Goal: Task Accomplishment & Management: Manage account settings

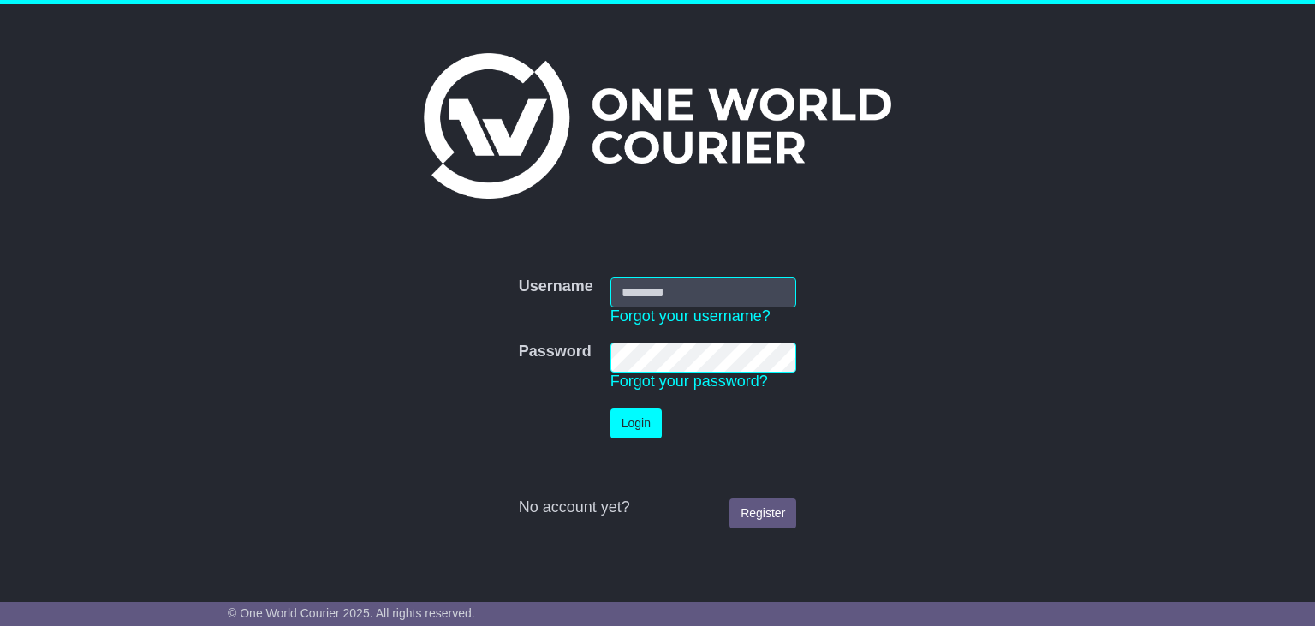
click at [666, 292] on input "Username" at bounding box center [703, 292] width 187 height 30
type input "**********"
click at [630, 417] on button "Login" at bounding box center [635, 423] width 51 height 30
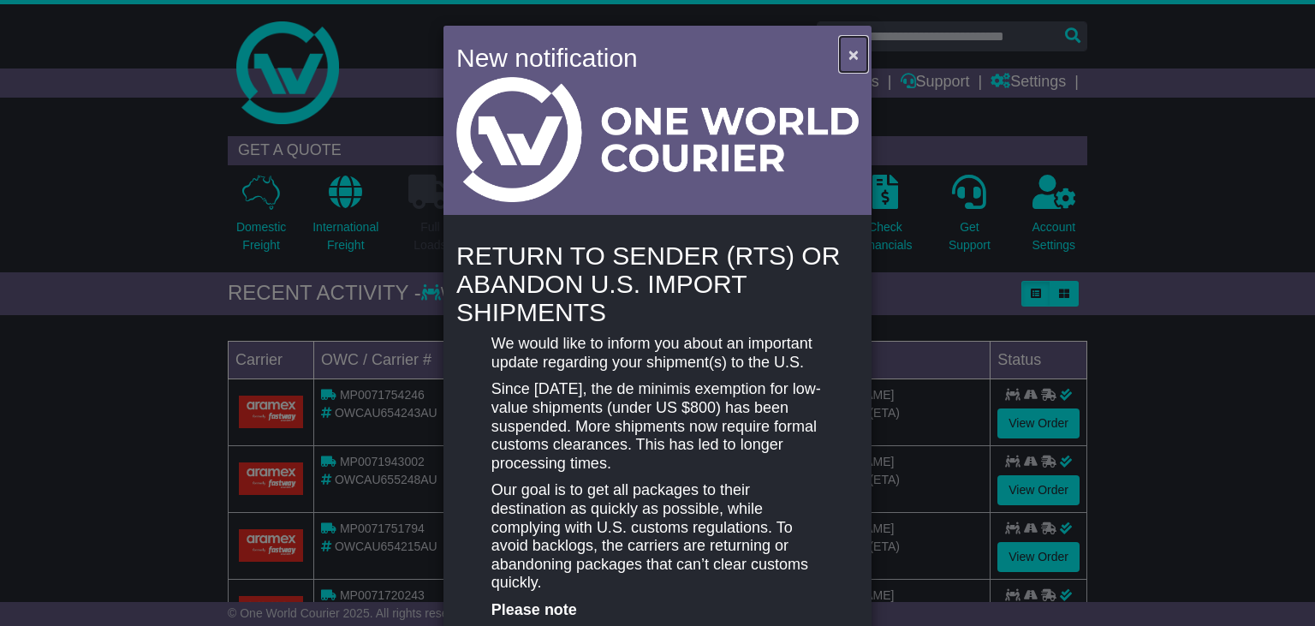
click at [854, 53] on span "×" at bounding box center [853, 55] width 10 height 20
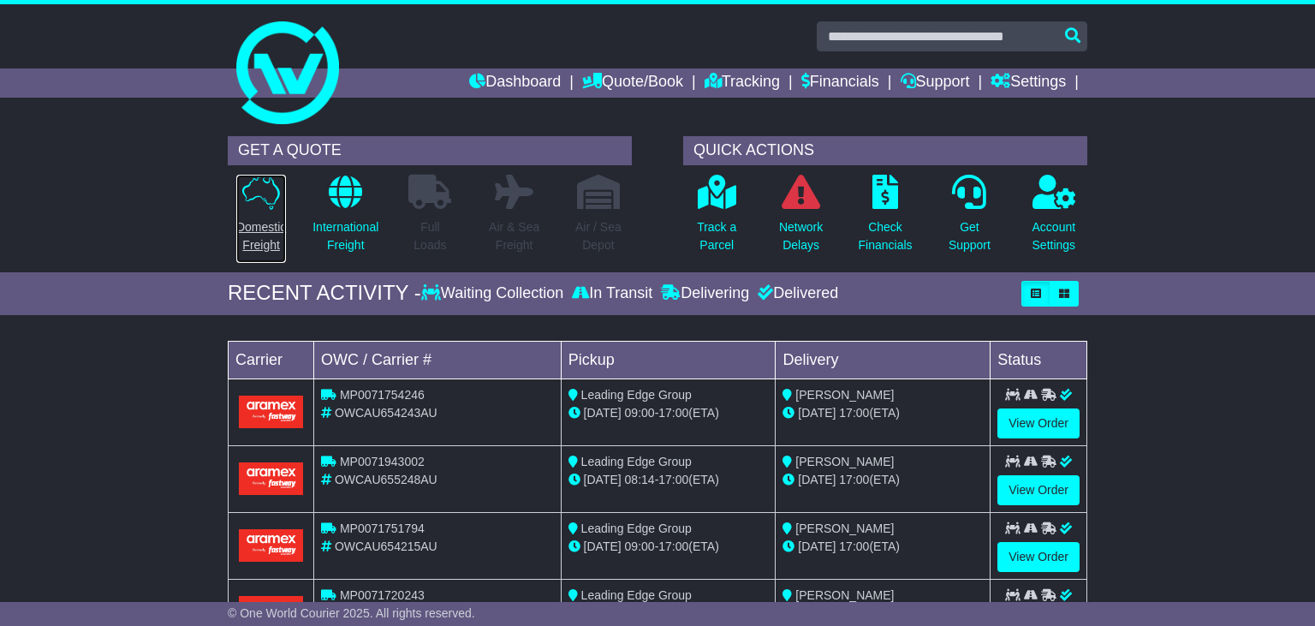
click at [252, 211] on link "Domestic Freight" at bounding box center [260, 219] width 51 height 90
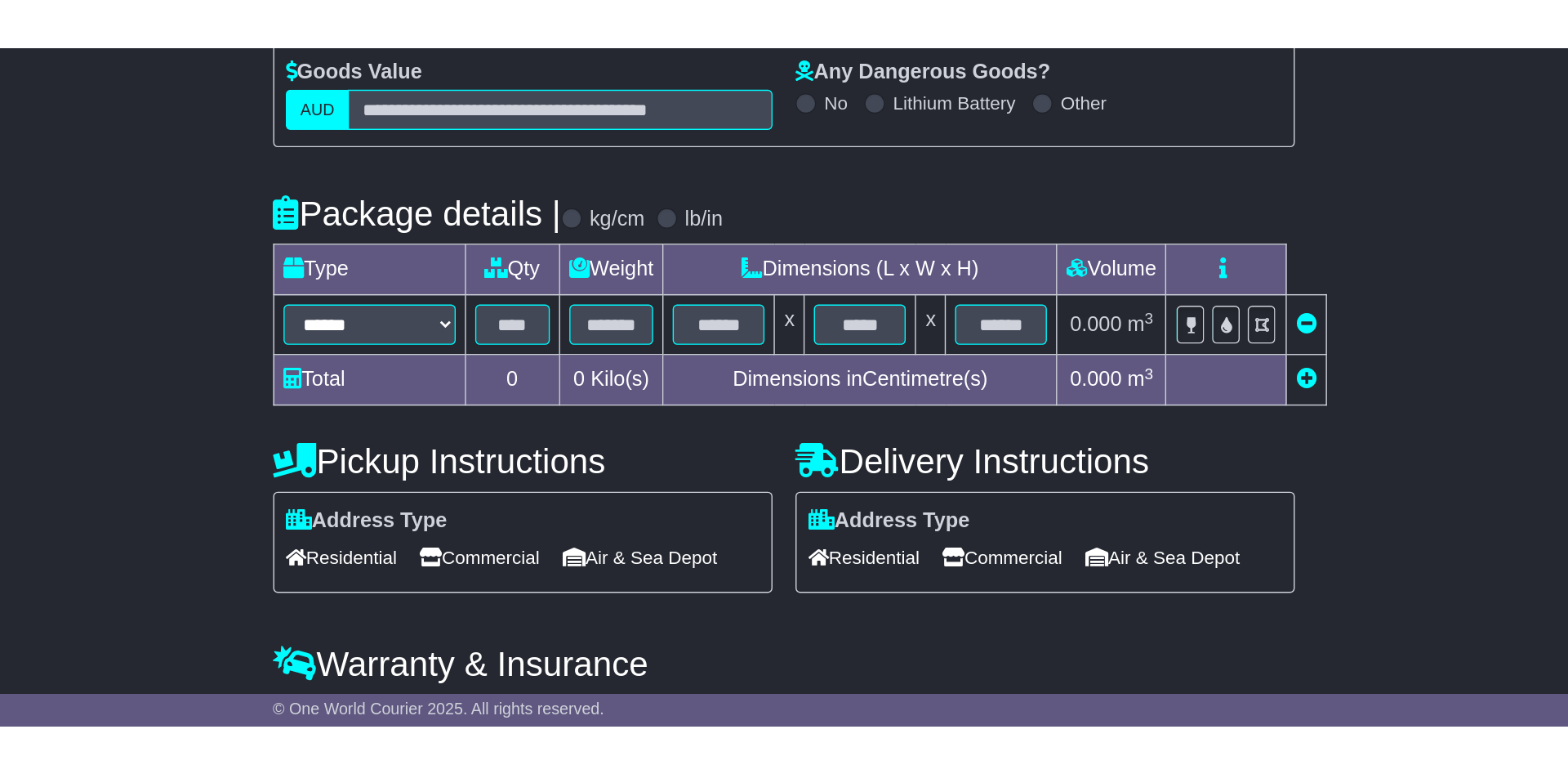
scroll to position [55, 0]
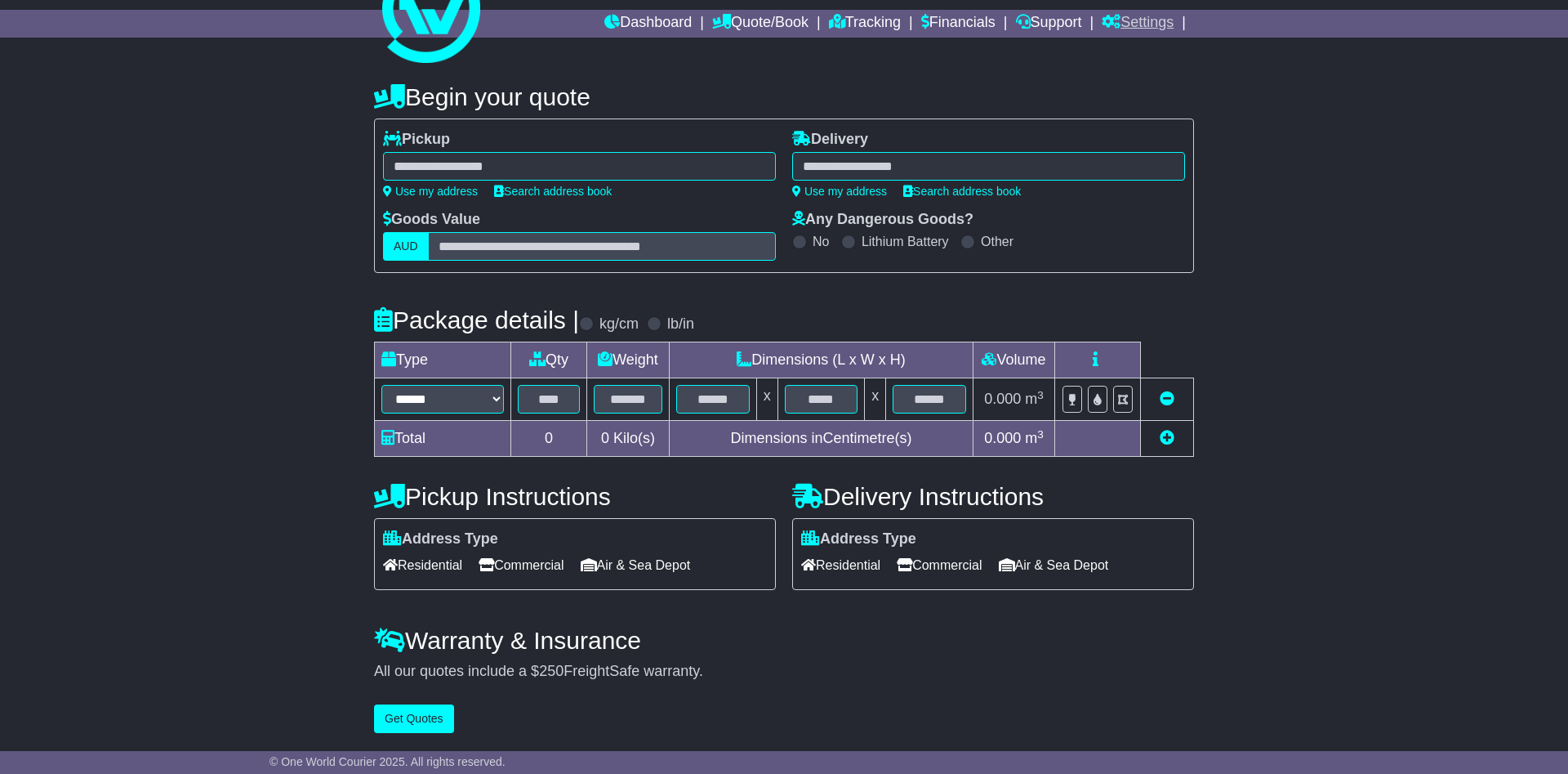
click at [1144, 15] on link "Settings" at bounding box center [1138, 23] width 72 height 28
click at [1146, 65] on link "Address Book" at bounding box center [1166, 69] width 129 height 18
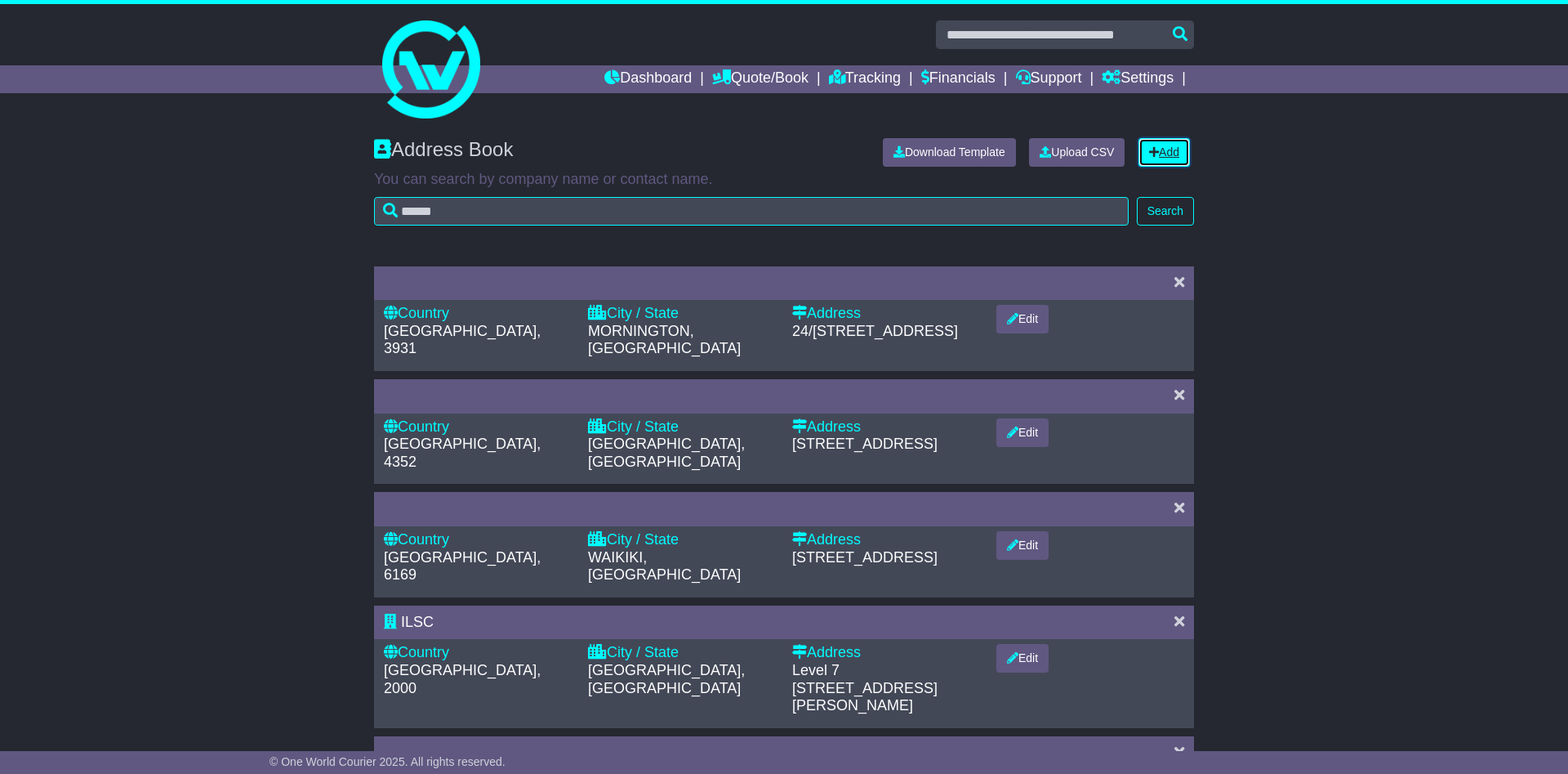
click at [1171, 148] on link "Add" at bounding box center [1164, 153] width 52 height 29
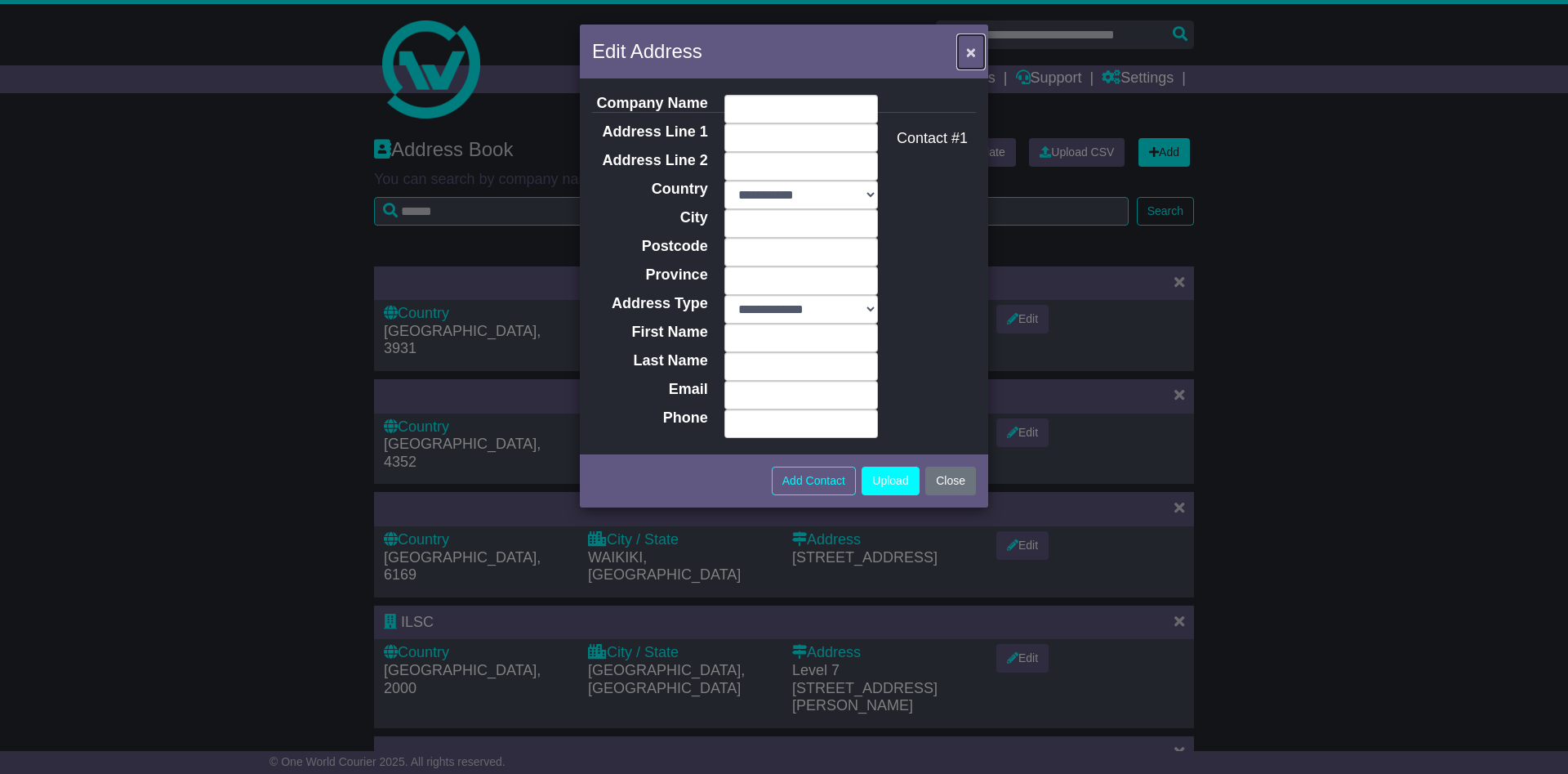
click at [971, 52] on span "×" at bounding box center [972, 52] width 10 height 19
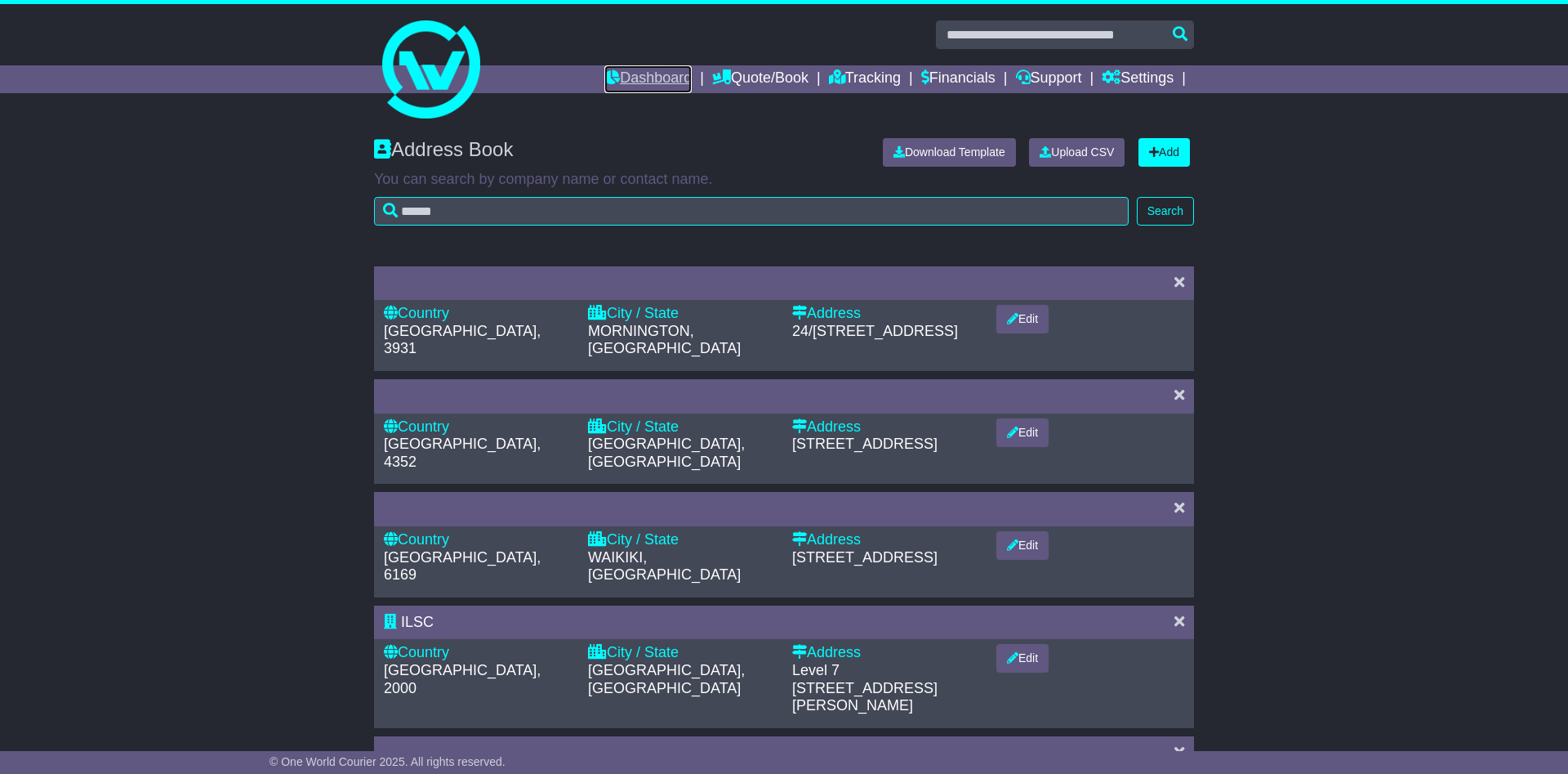
click at [630, 74] on link "Dashboard" at bounding box center [648, 78] width 88 height 28
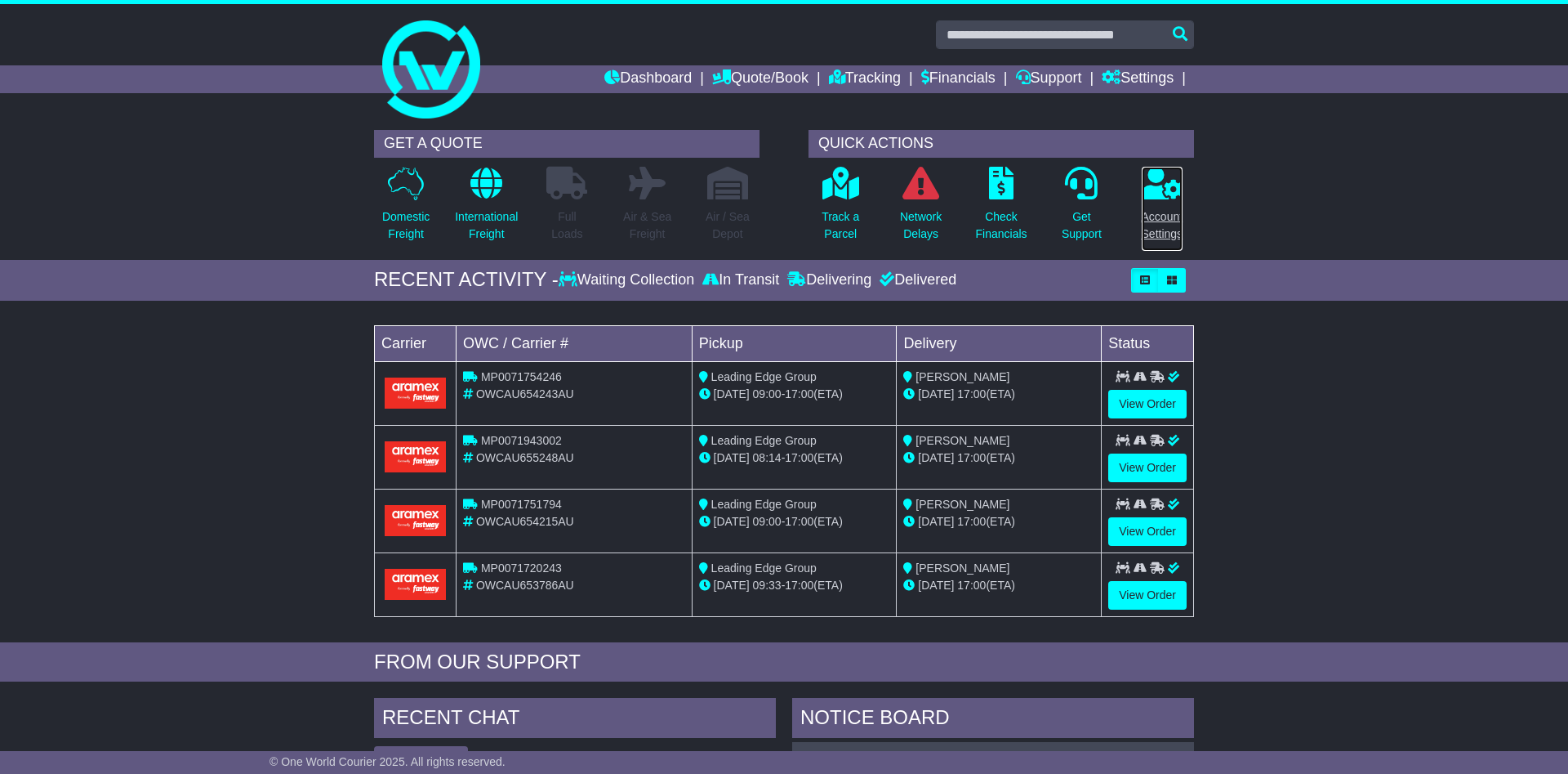
click at [1158, 201] on link "Account Settings" at bounding box center [1162, 209] width 43 height 86
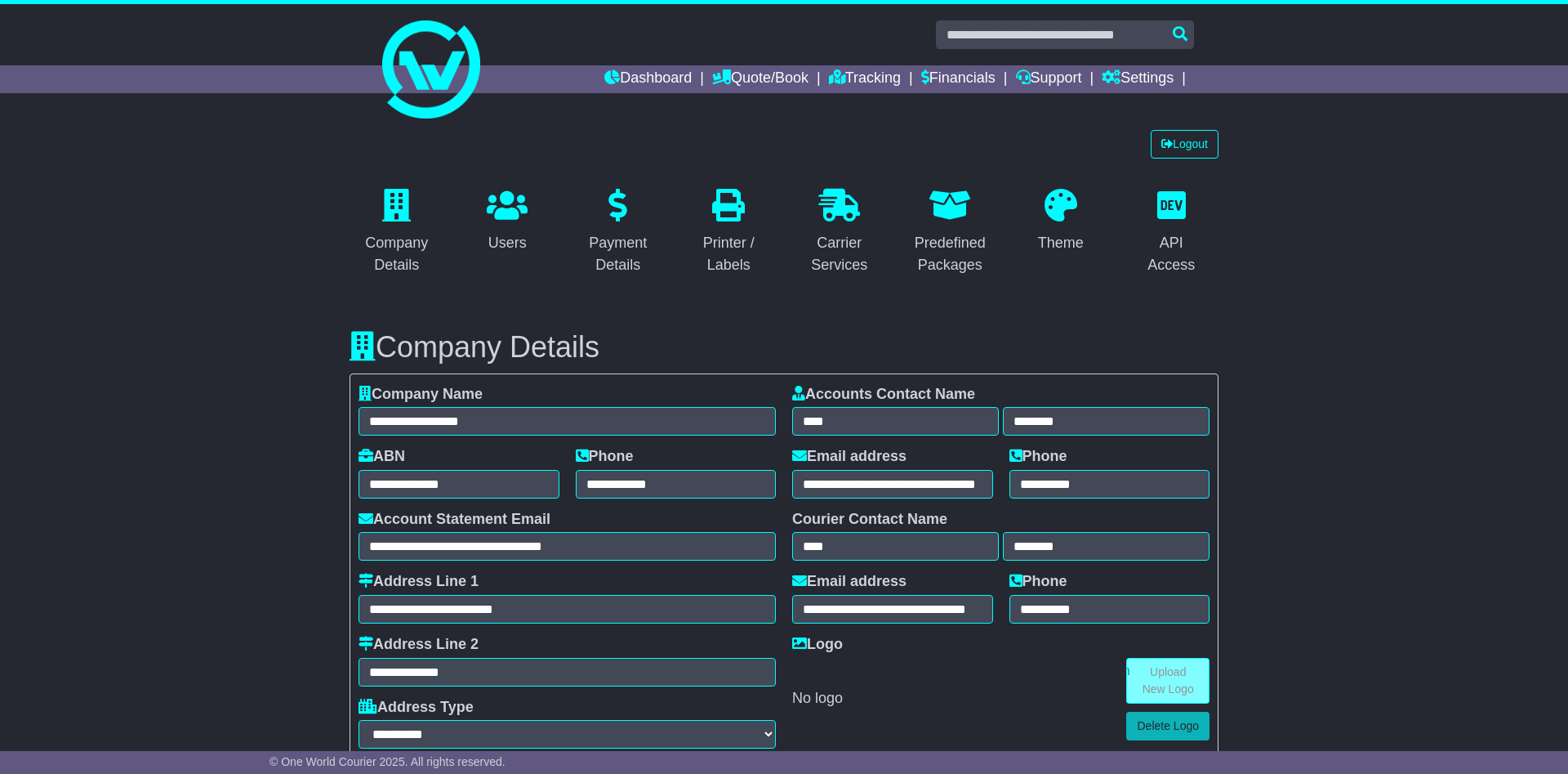
select select "**********"
select select "**"
click at [512, 217] on icon at bounding box center [507, 205] width 41 height 32
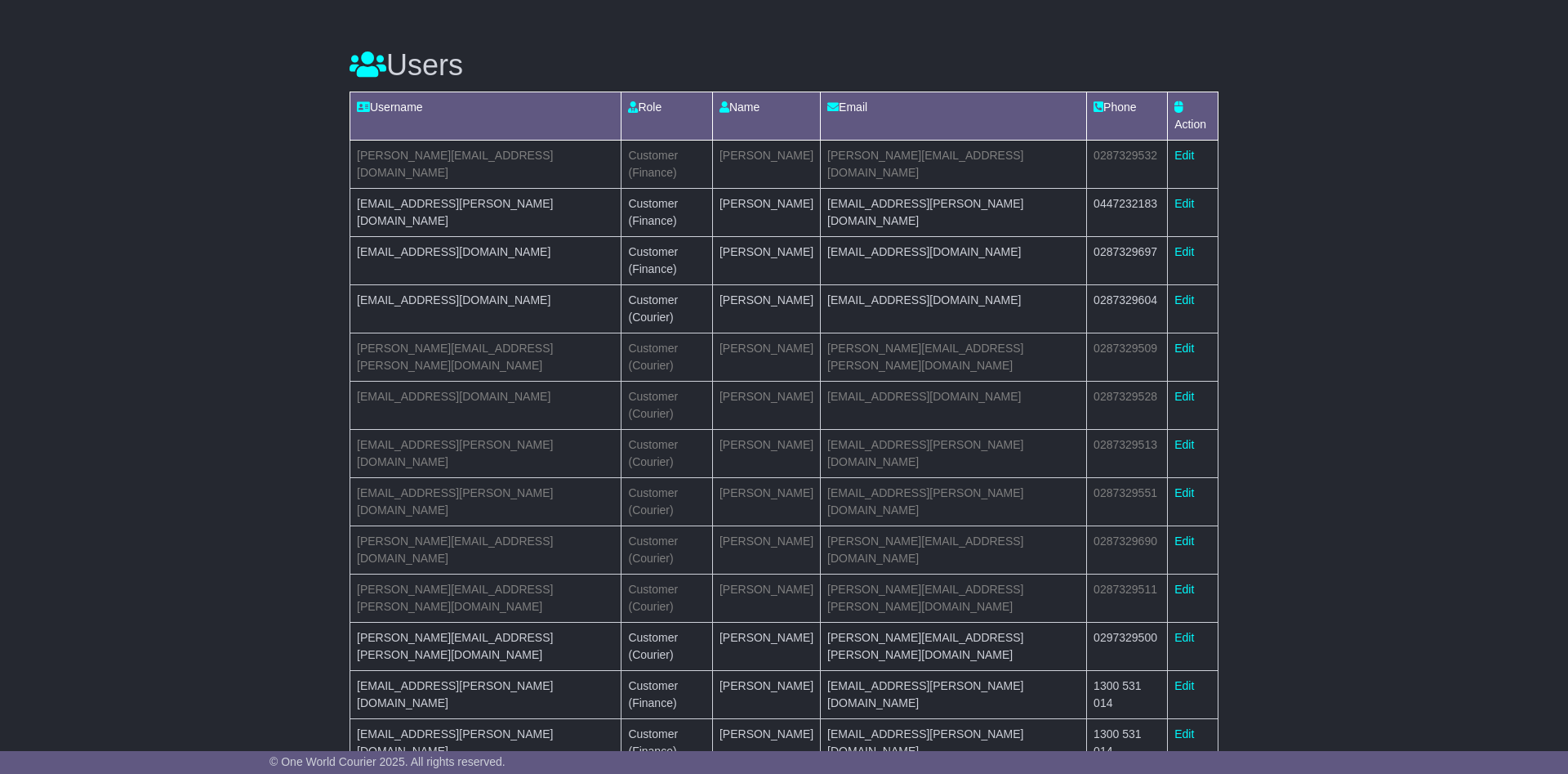
scroll to position [1363, 0]
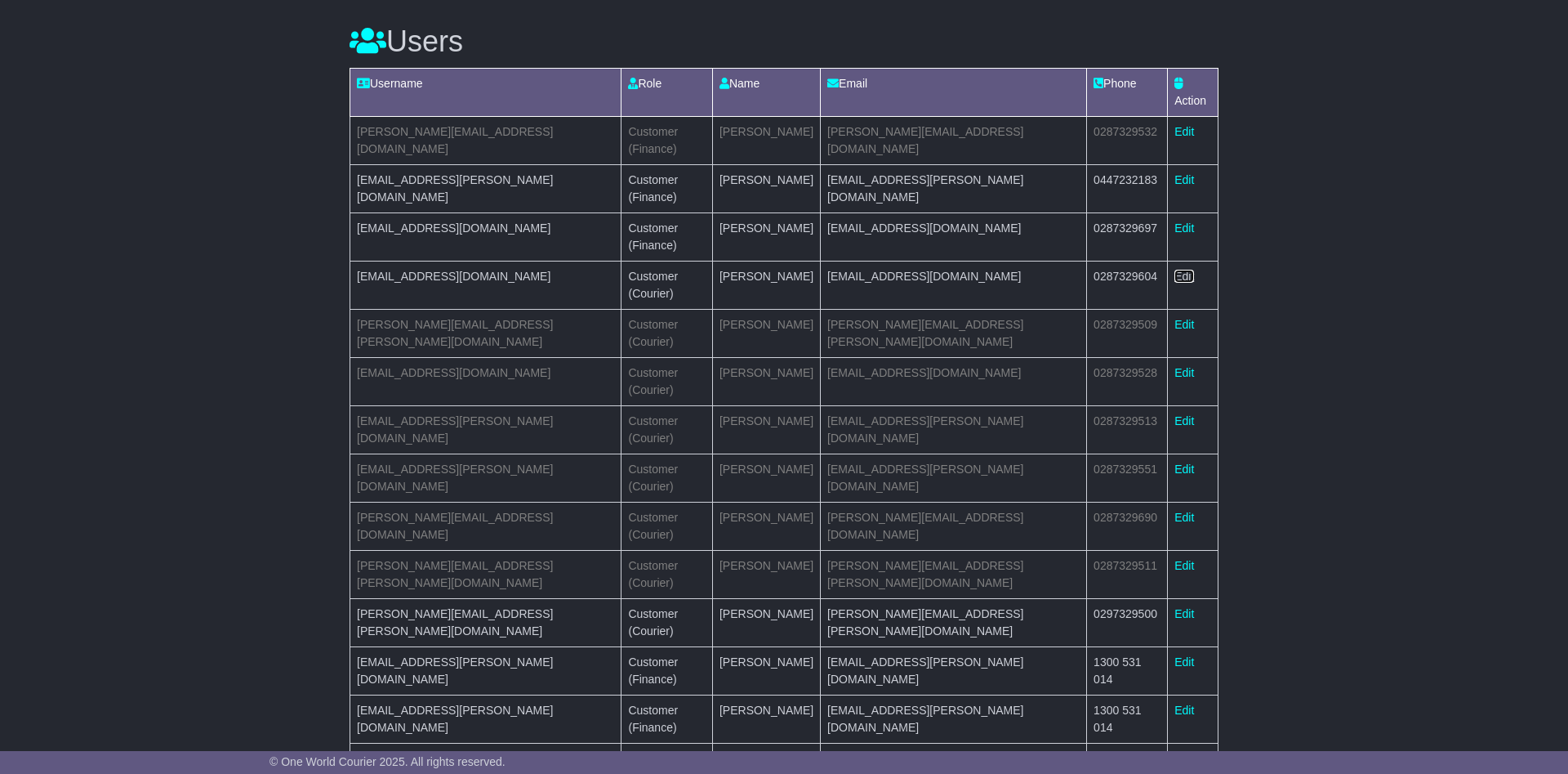
click at [1180, 272] on link "Edit" at bounding box center [1184, 276] width 20 height 13
select select "**"
select select "**********"
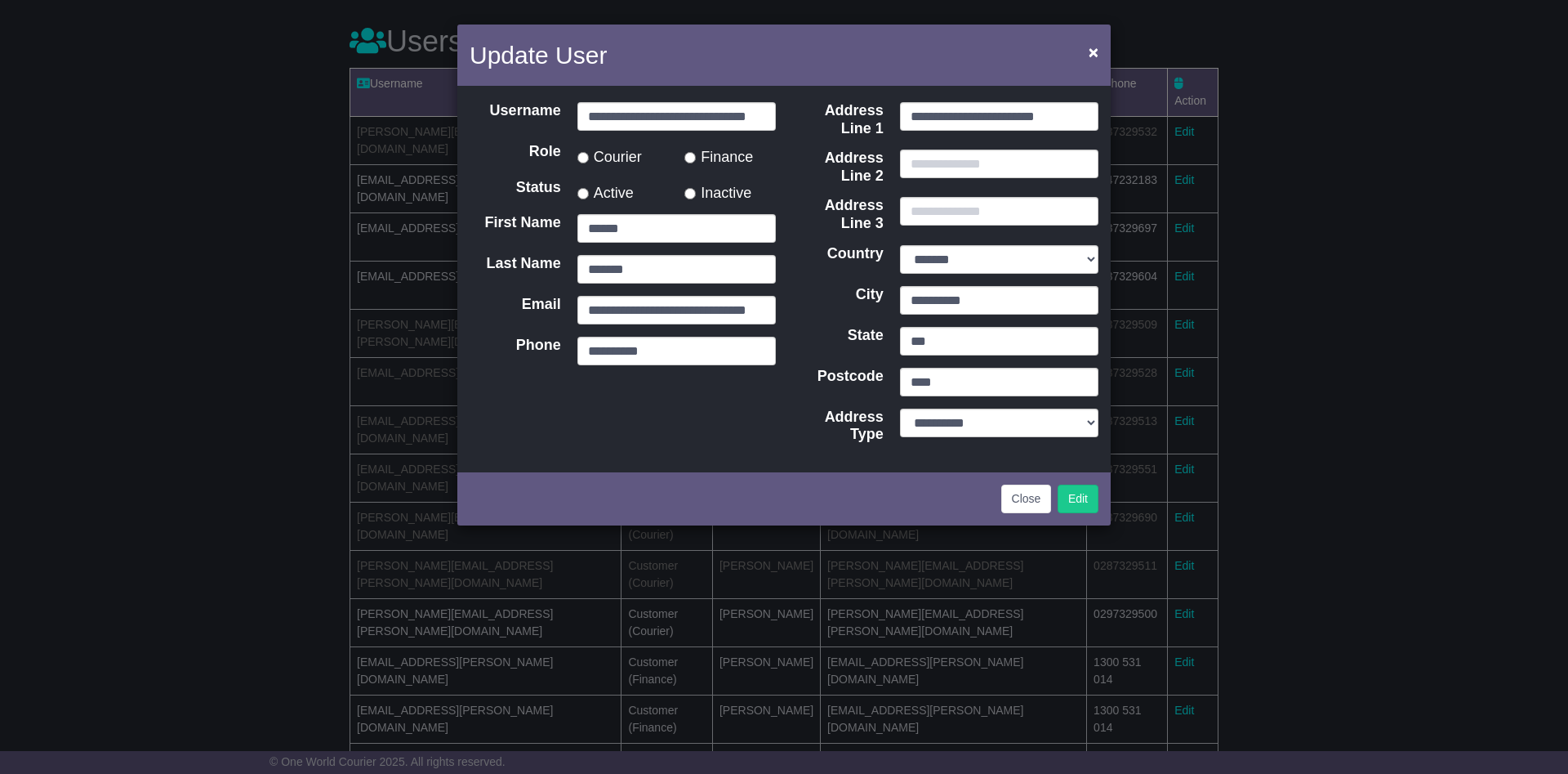
click at [715, 188] on label "Inactive" at bounding box center [718, 190] width 67 height 24
click at [704, 158] on label "Finance" at bounding box center [719, 155] width 69 height 24
click at [1083, 496] on button "Edit" at bounding box center [1077, 499] width 41 height 29
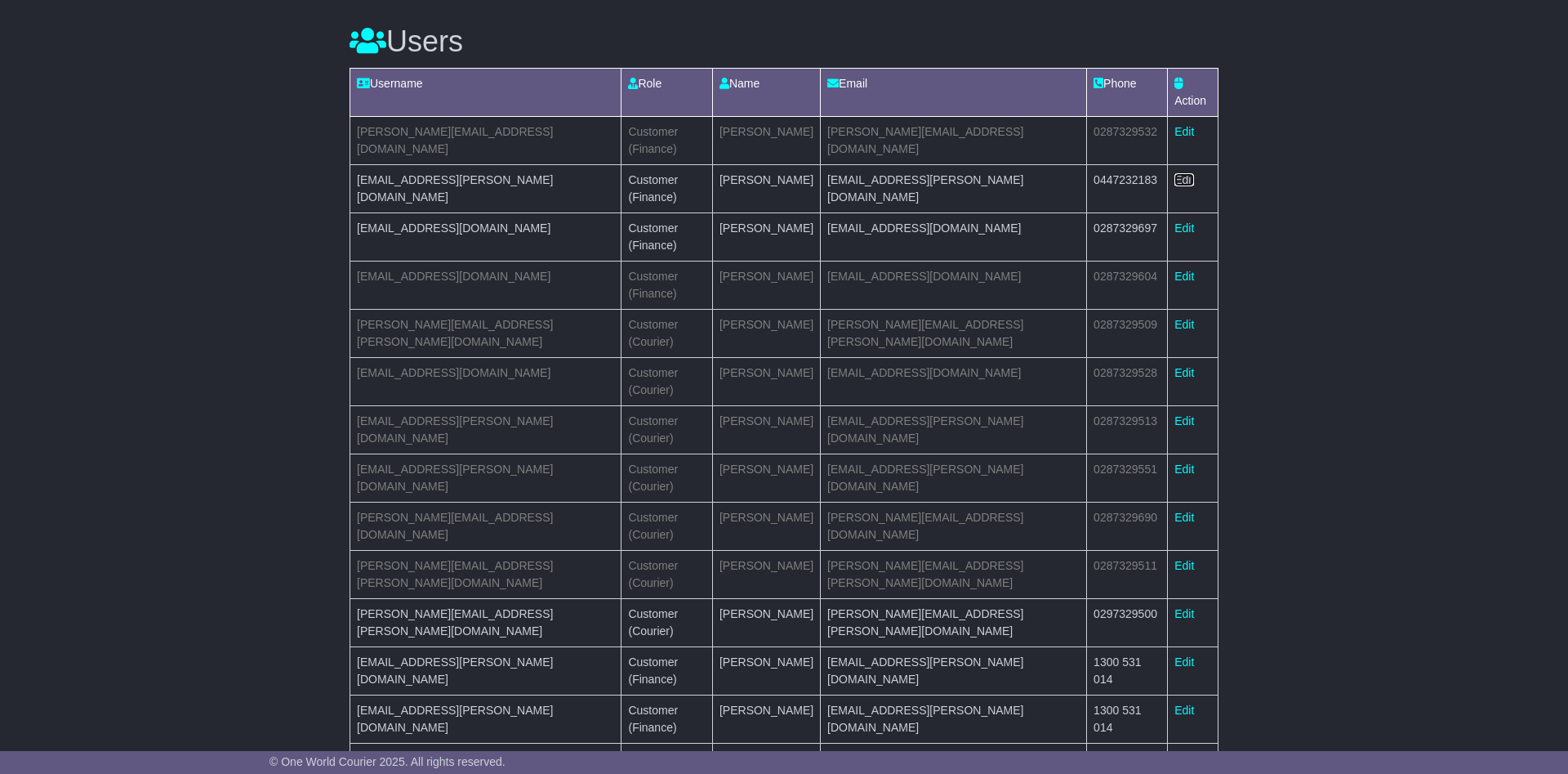
click at [1181, 180] on link "Edit" at bounding box center [1184, 179] width 20 height 13
select select "**"
select select "**********"
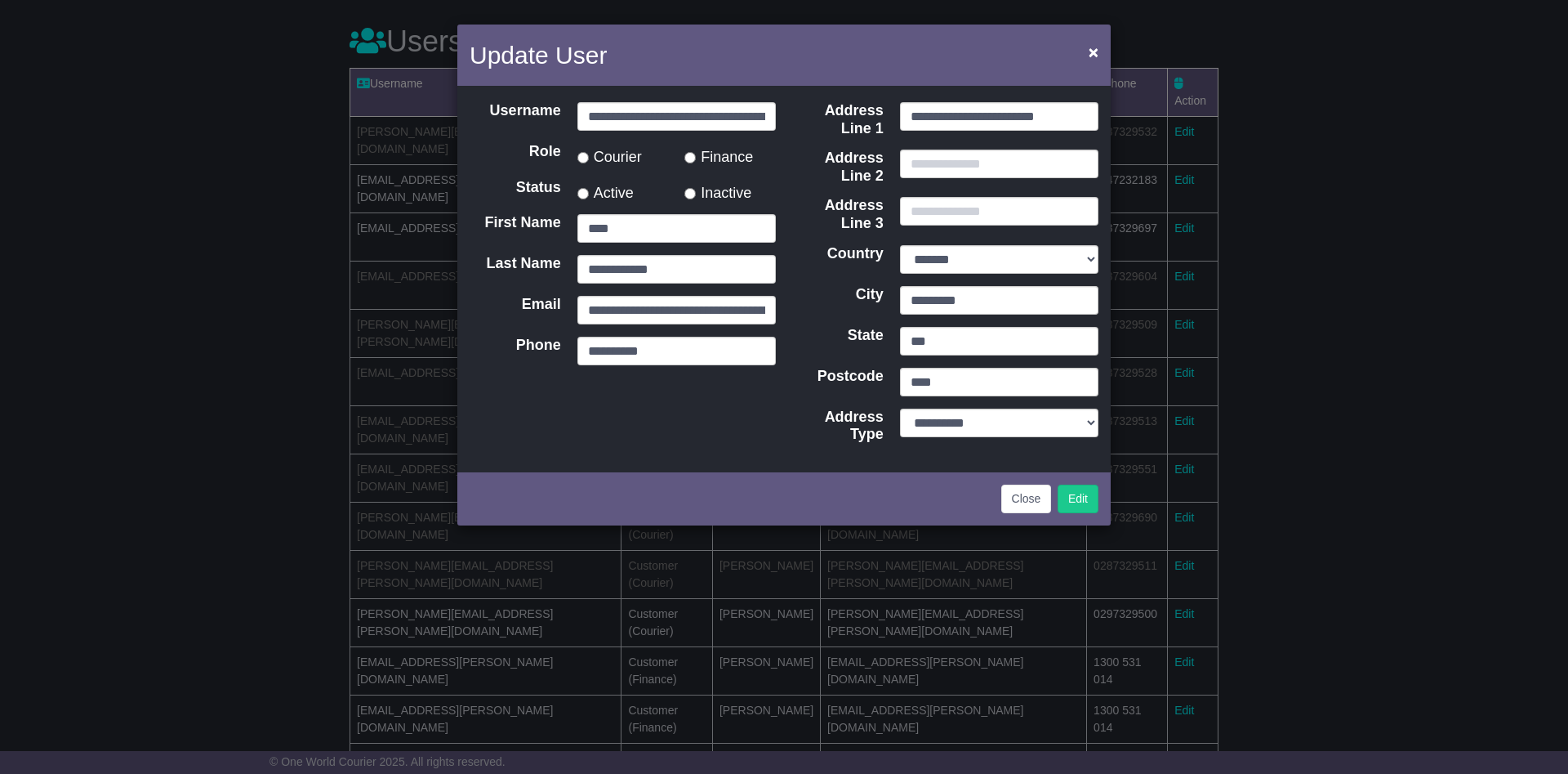
click at [728, 190] on label "Inactive" at bounding box center [718, 190] width 67 height 24
click at [1079, 502] on button "Edit" at bounding box center [1077, 499] width 41 height 29
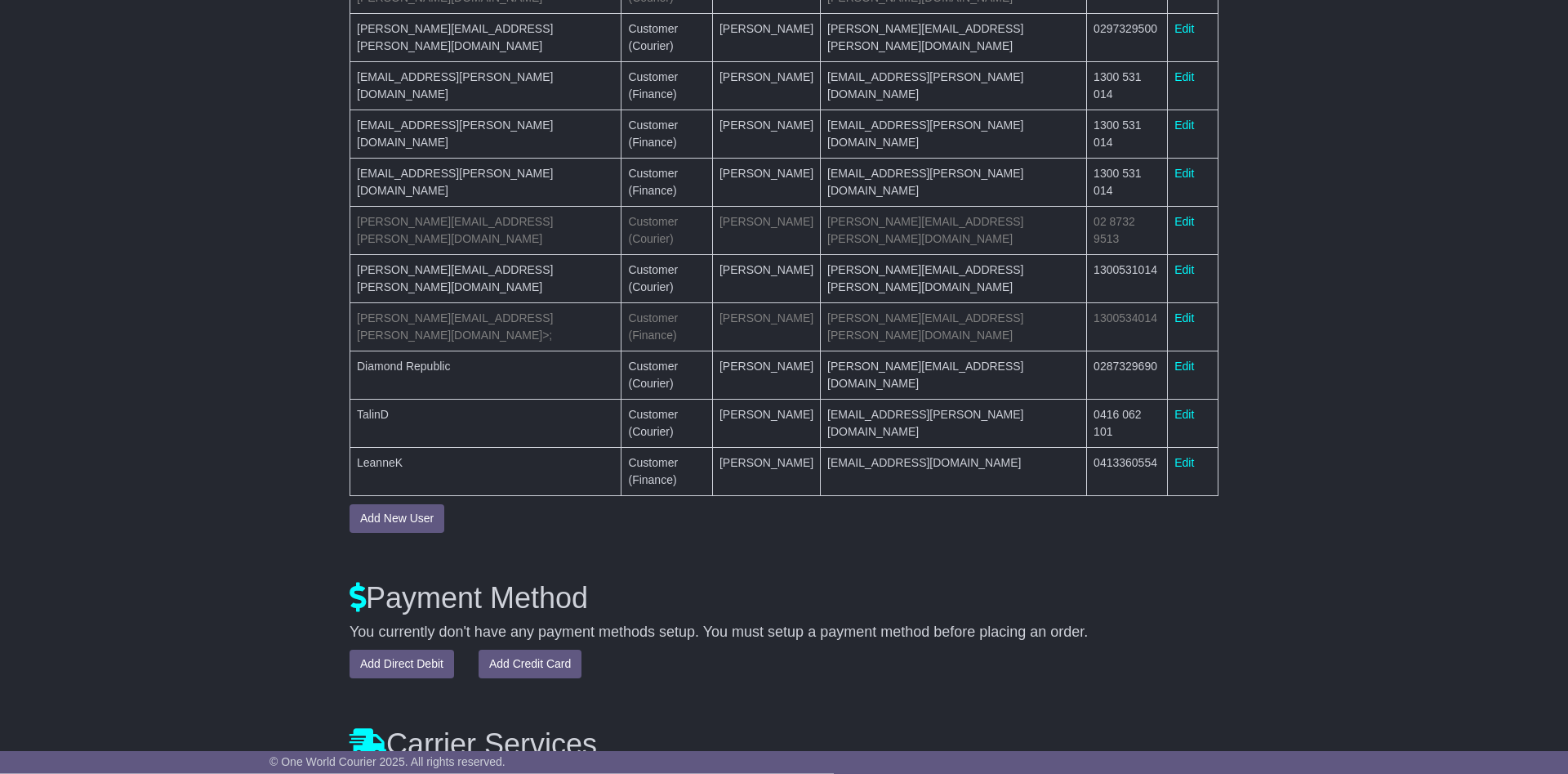
scroll to position [2030, 0]
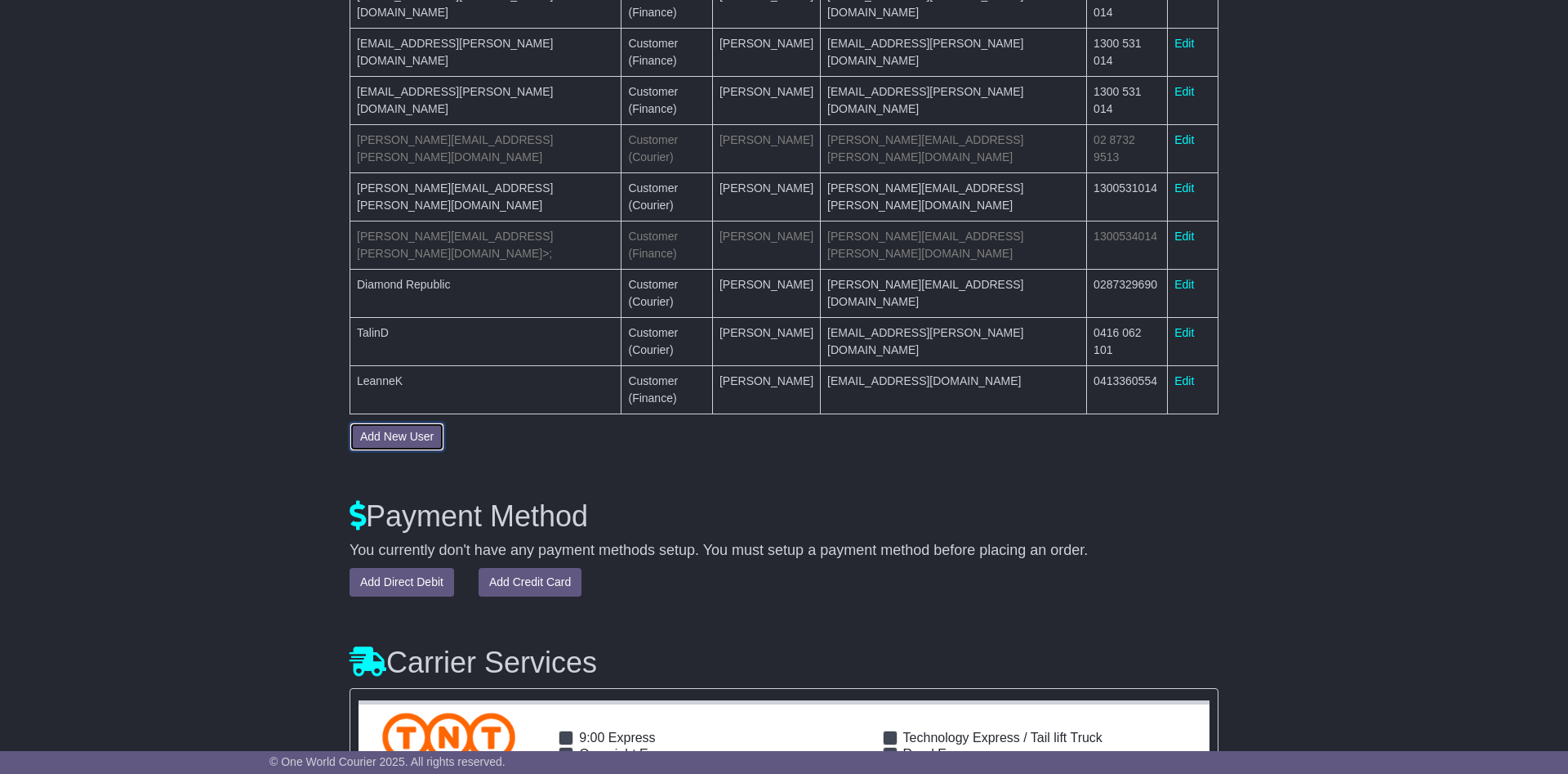
click at [366, 439] on button "Add New User" at bounding box center [396, 436] width 94 height 29
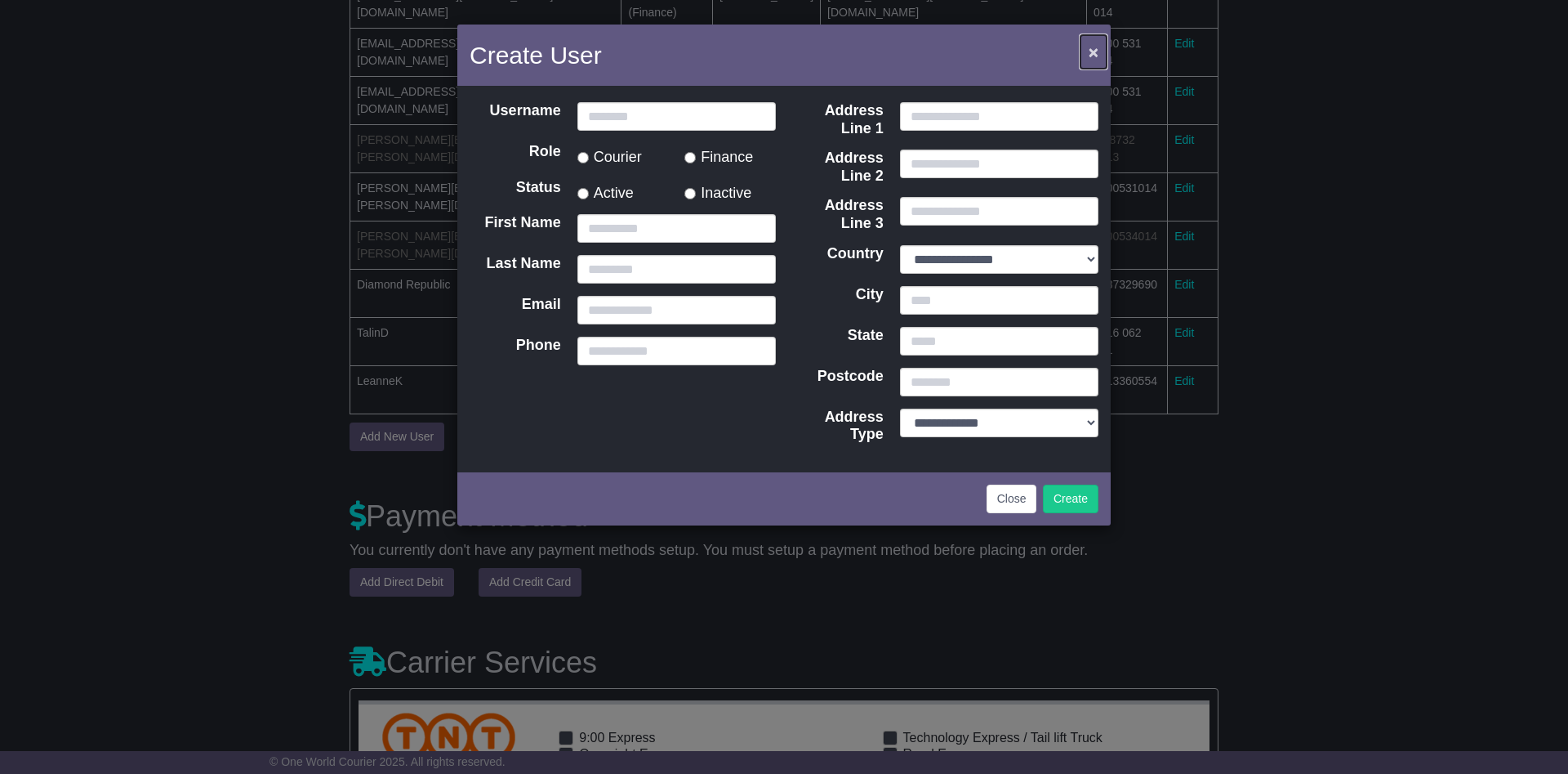
click at [1088, 48] on button "×" at bounding box center [1093, 52] width 26 height 33
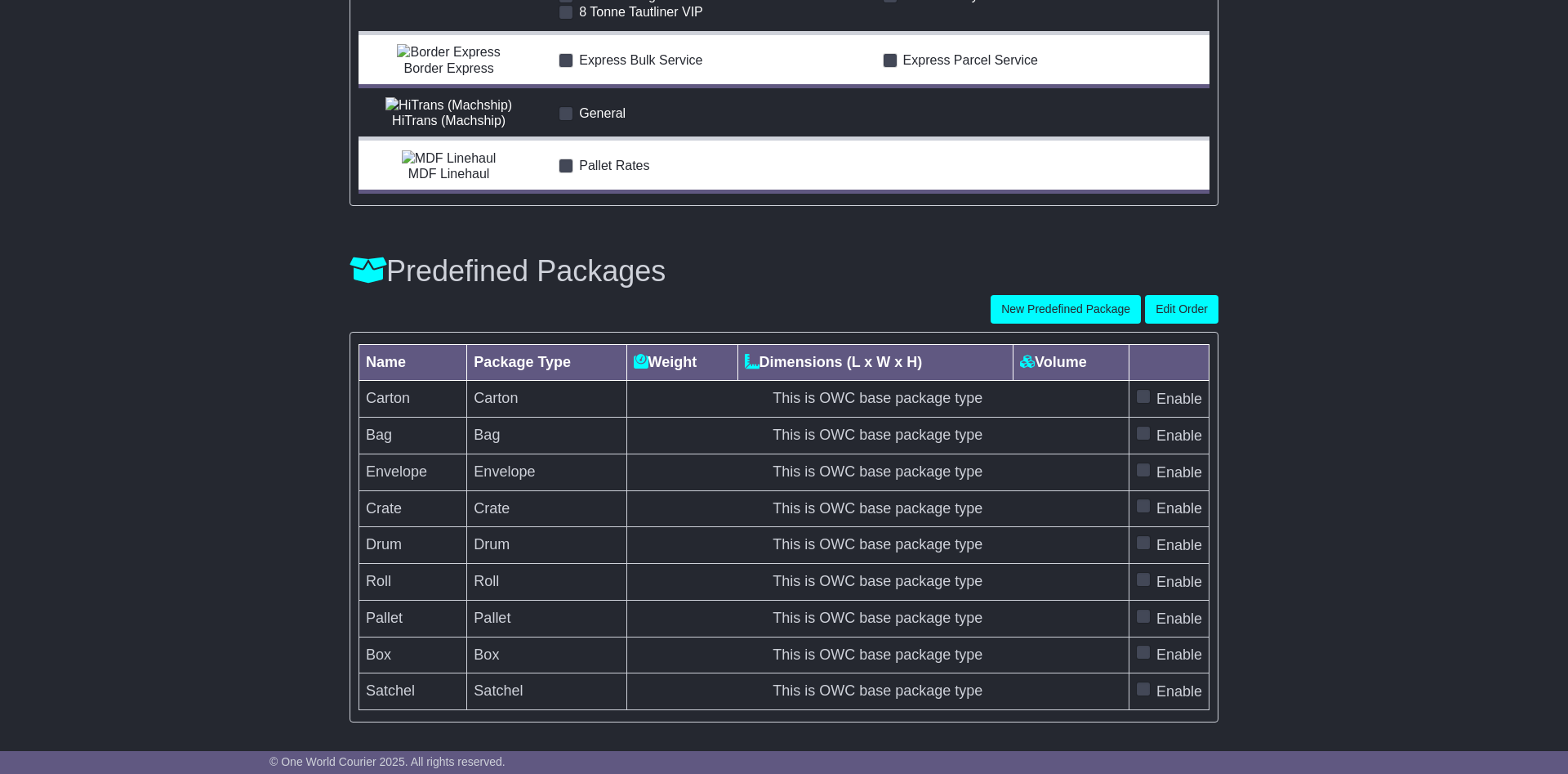
scroll to position [5184, 0]
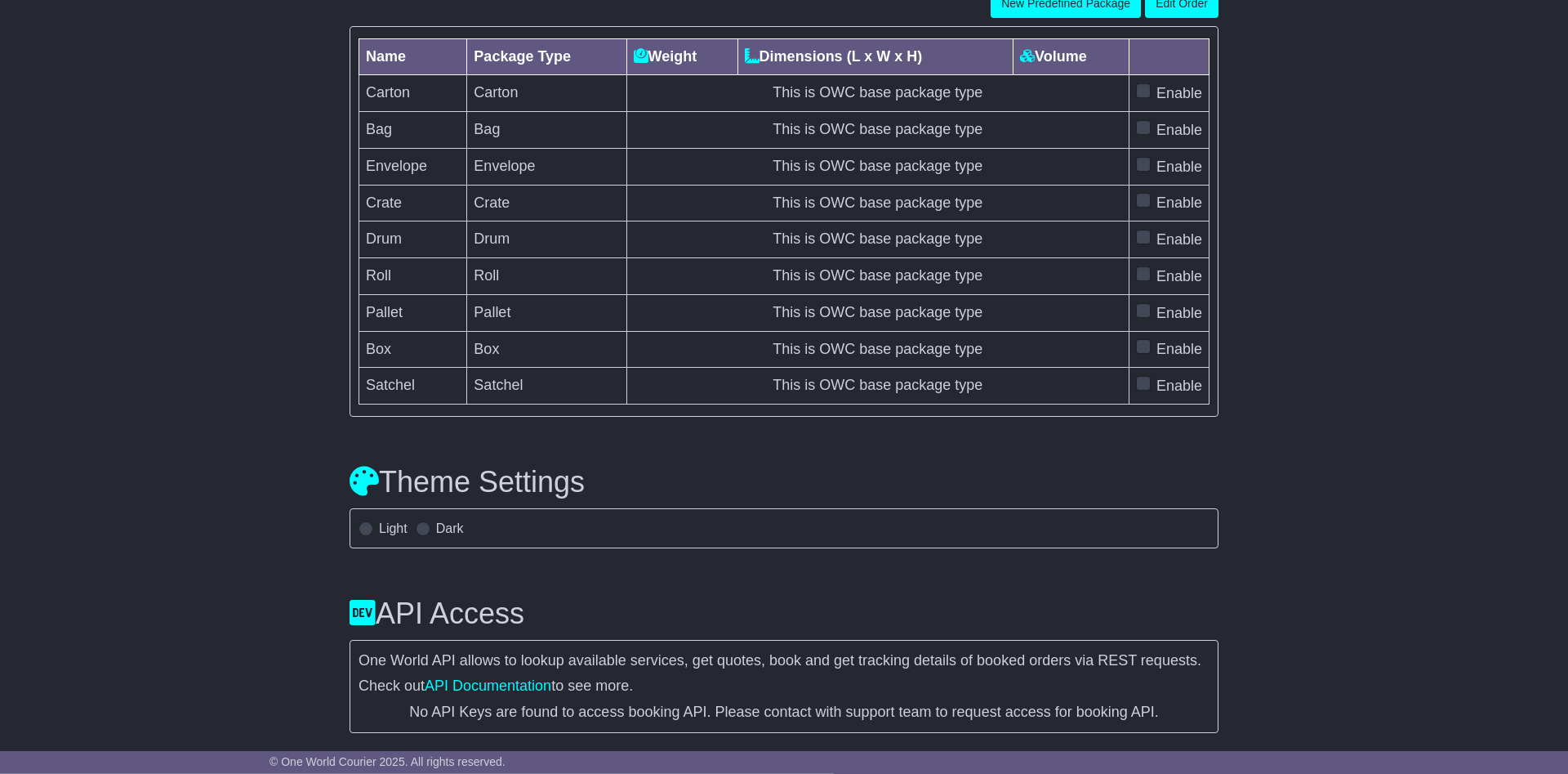
scroll to position [5814, 0]
click at [371, 523] on div "Light" at bounding box center [383, 528] width 49 height 15
click at [360, 527] on span at bounding box center [366, 528] width 14 height 14
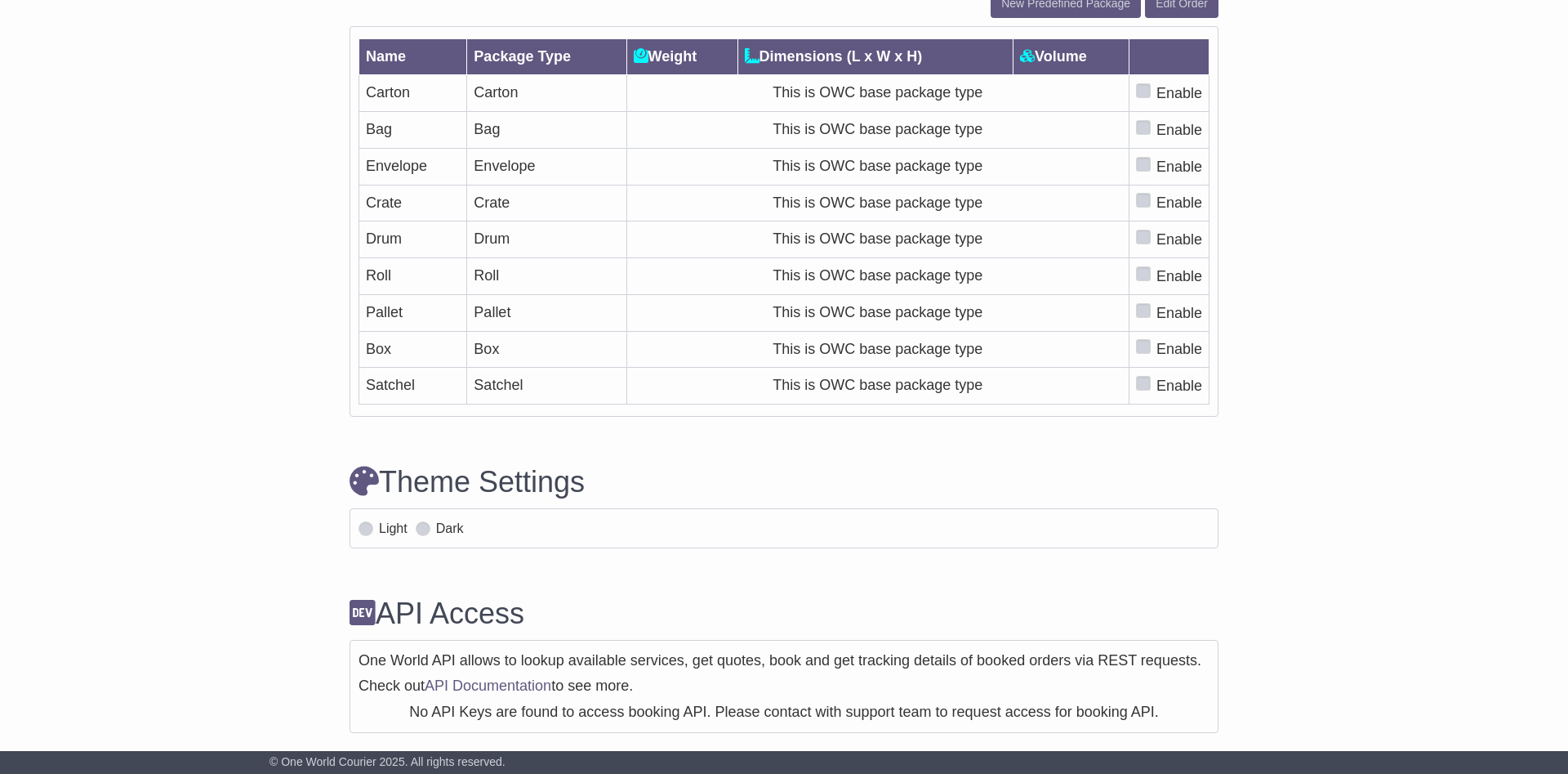
click at [420, 530] on span at bounding box center [423, 528] width 14 height 14
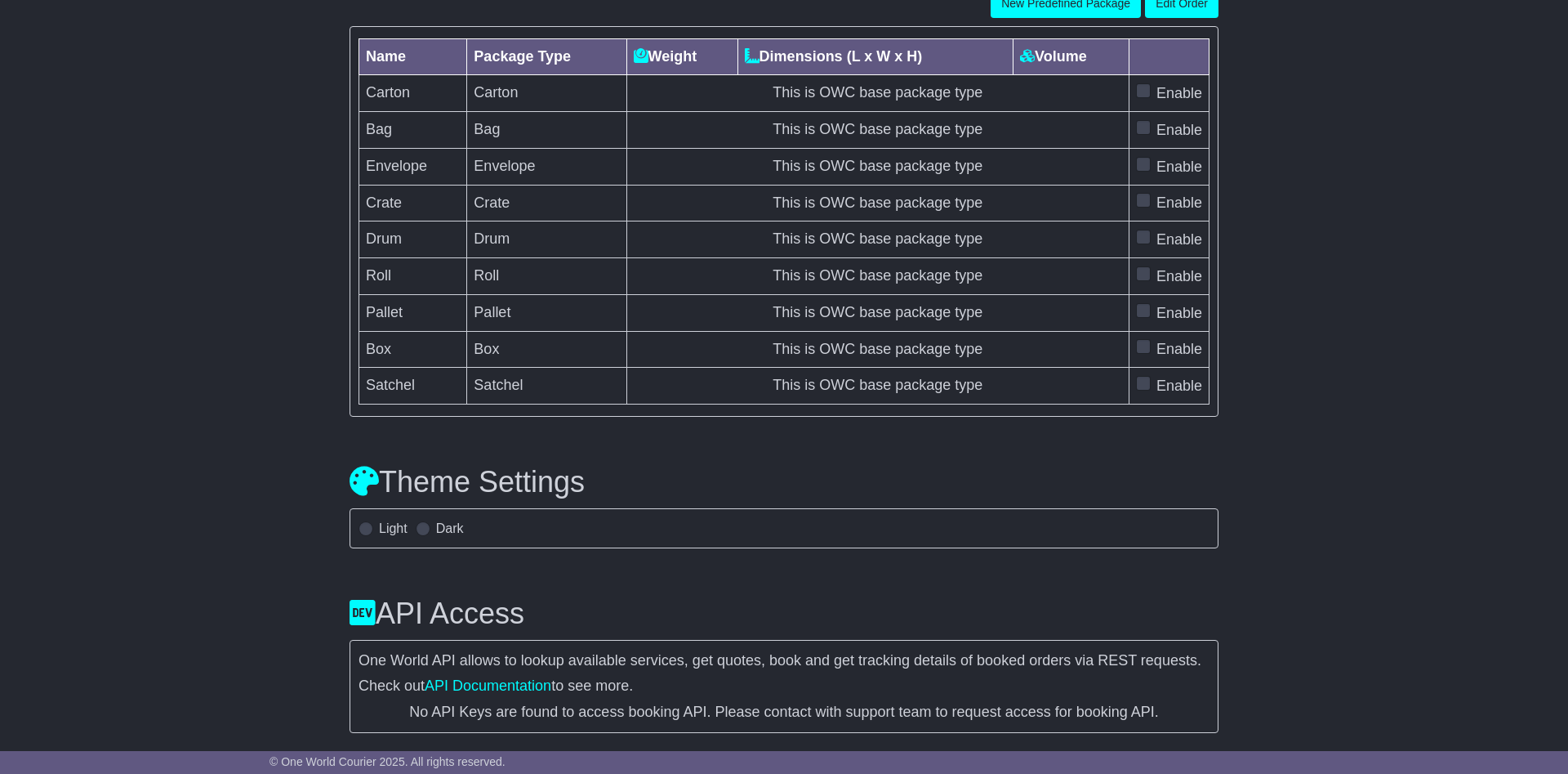
click at [1225, 609] on div "API Access One World API allows to lookup available services, get quotes, book …" at bounding box center [784, 653] width 886 height 160
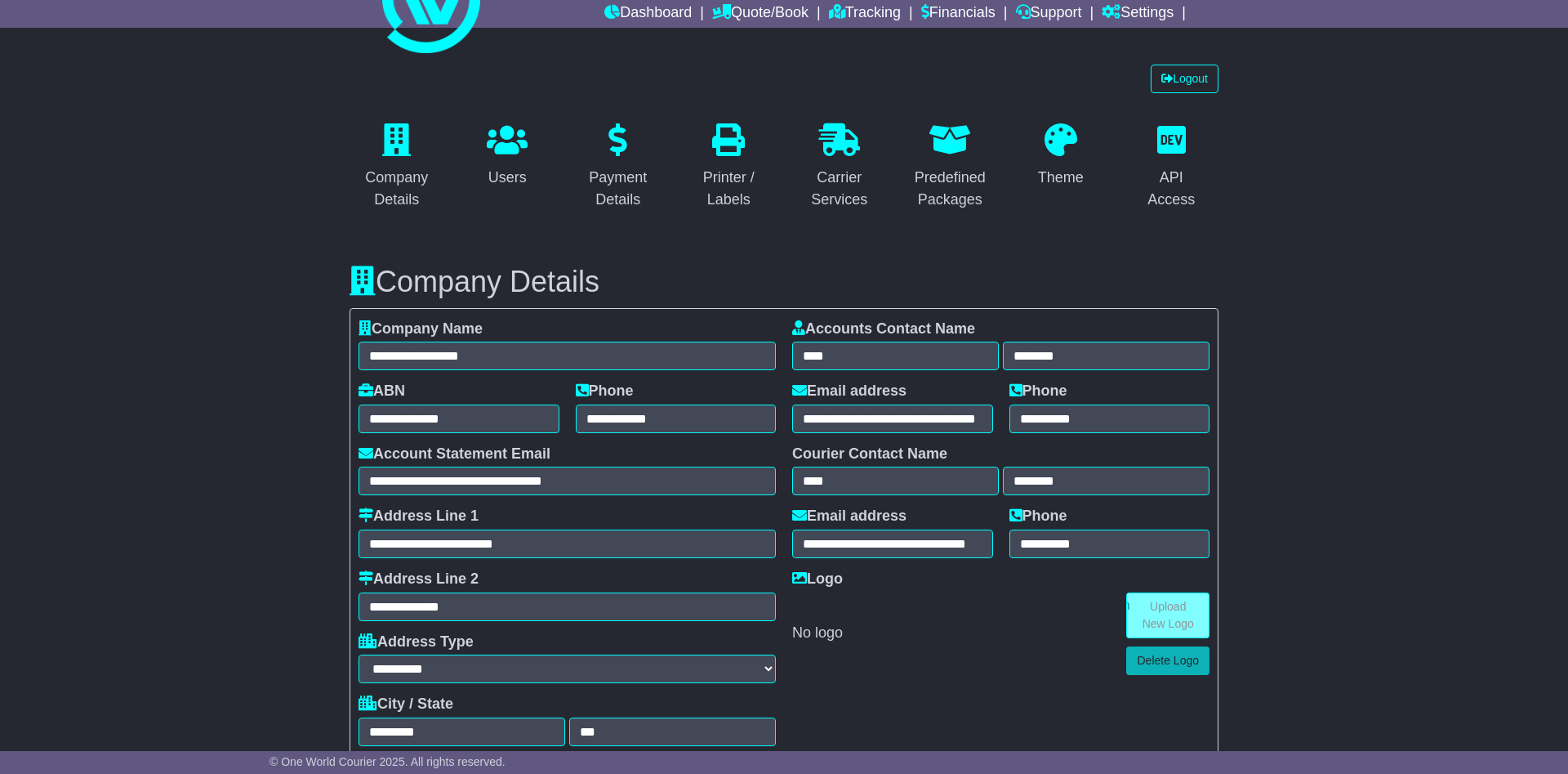
scroll to position [0, 0]
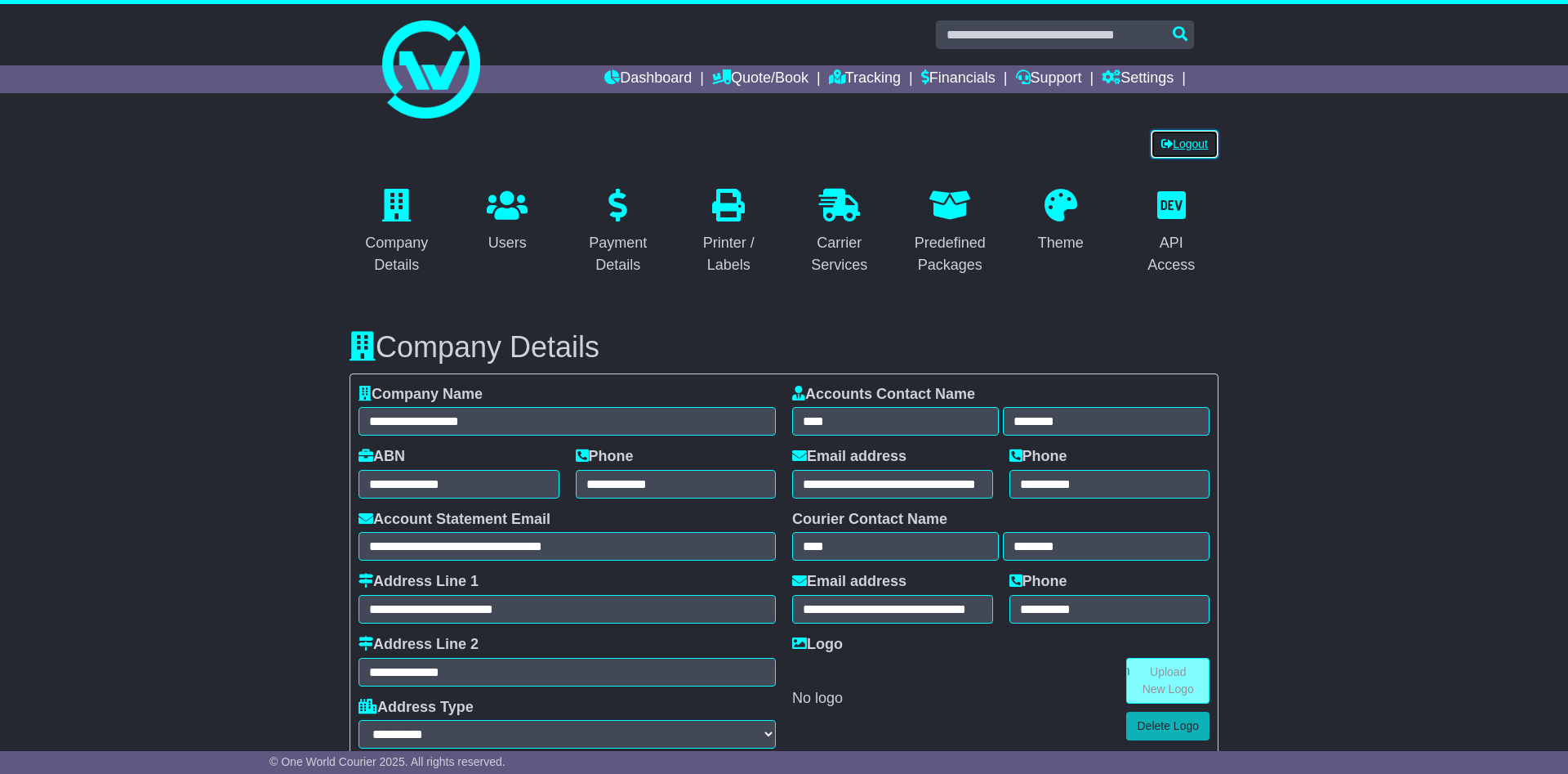
click at [1173, 143] on link "Logout" at bounding box center [1184, 144] width 68 height 29
